Goal: Find specific page/section: Find specific page/section

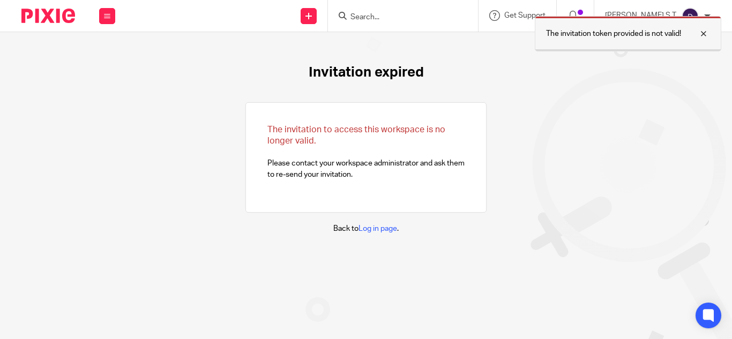
click at [704, 33] on div at bounding box center [695, 33] width 29 height 13
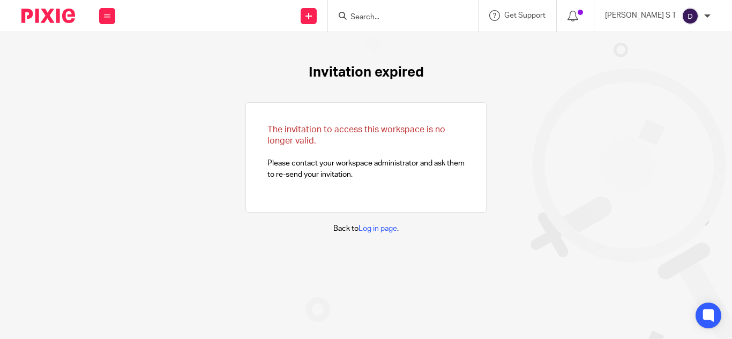
click at [429, 18] on input "Search" at bounding box center [398, 18] width 97 height 10
click at [402, 15] on input "oOD" at bounding box center [398, 18] width 97 height 10
click at [402, 16] on input "oOD" at bounding box center [398, 18] width 97 height 10
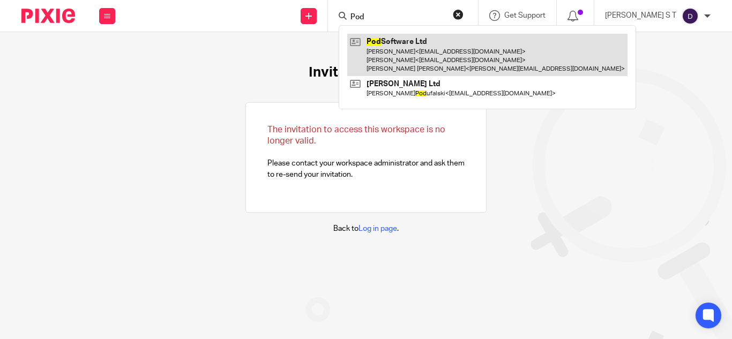
type input "Pod"
click at [440, 45] on link at bounding box center [487, 55] width 280 height 42
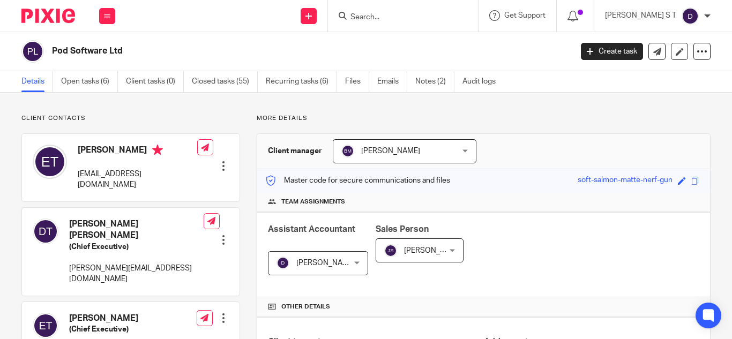
click at [409, 11] on form at bounding box center [407, 15] width 114 height 13
click at [406, 17] on input "Search" at bounding box center [398, 18] width 97 height 10
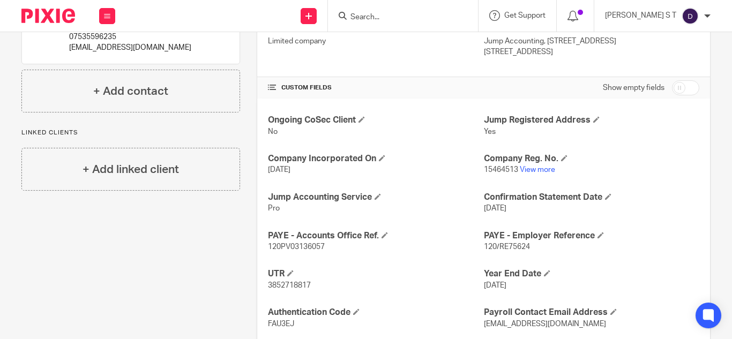
scroll to position [322, 0]
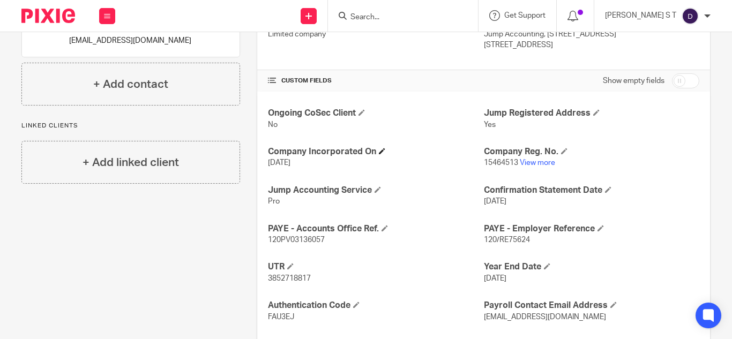
drag, startPoint x: 423, startPoint y: 158, endPoint x: 459, endPoint y: 153, distance: 36.3
click at [443, 151] on div "Company Incorporated On [DATE]" at bounding box center [376, 157] width 216 height 23
click at [538, 161] on link "View more" at bounding box center [537, 163] width 35 height 8
